Goal: Entertainment & Leisure: Consume media (video, audio)

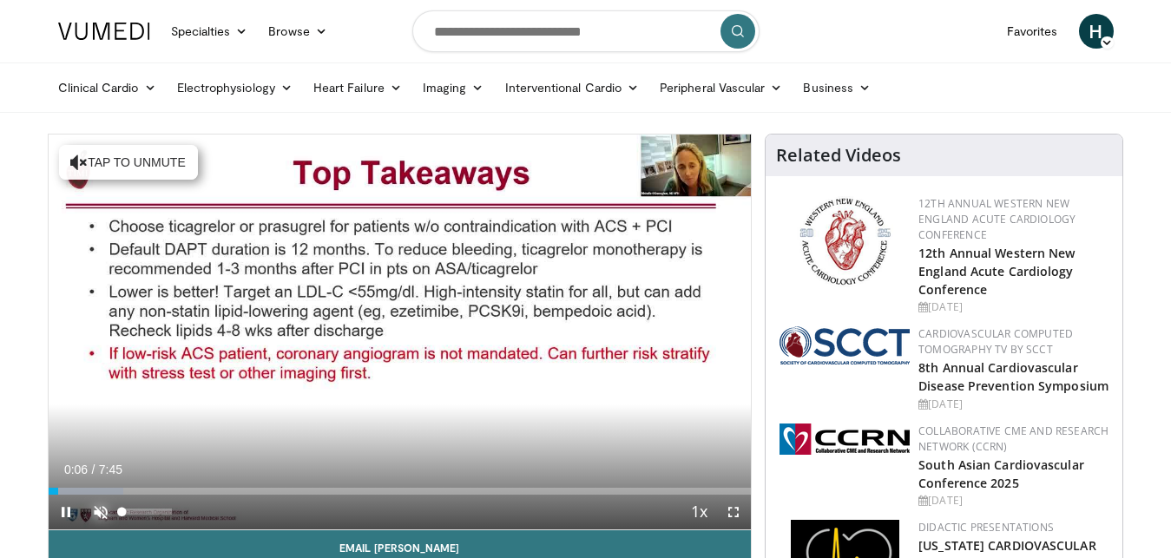
click at [99, 510] on span "Video Player" at bounding box center [100, 512] width 35 height 35
click at [66, 510] on span "Video Player" at bounding box center [66, 512] width 35 height 35
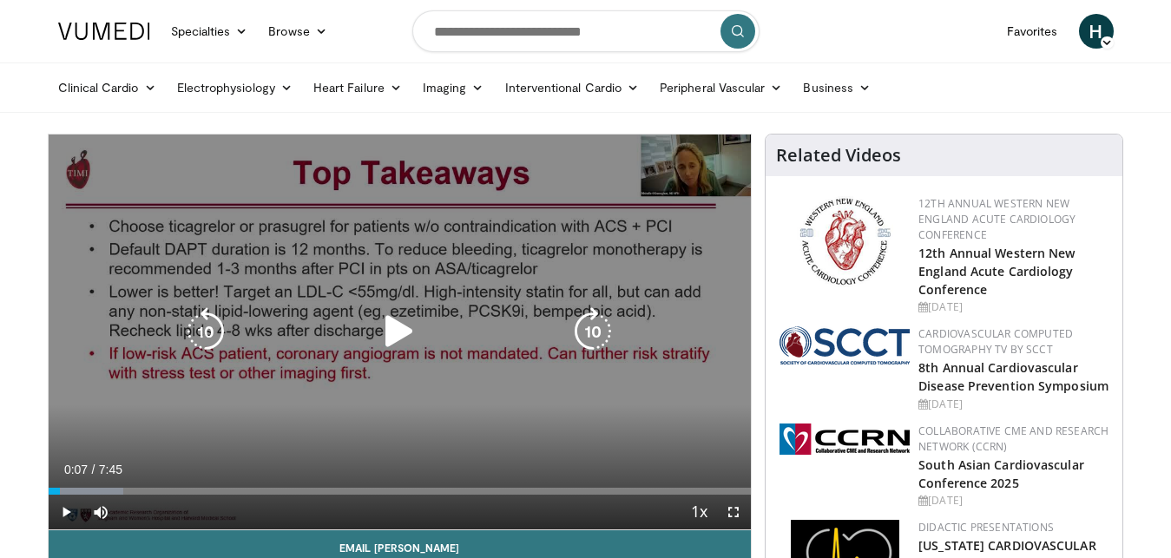
click at [402, 335] on icon "Video Player" at bounding box center [399, 331] width 49 height 49
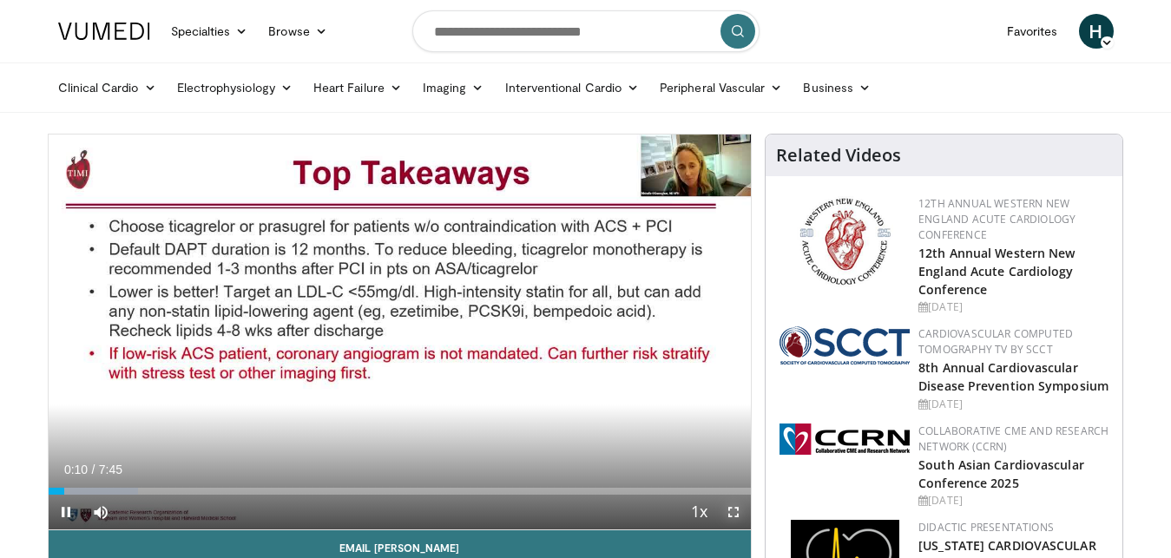
click at [734, 510] on span "Video Player" at bounding box center [733, 512] width 35 height 35
